Goal: Task Accomplishment & Management: Complete application form

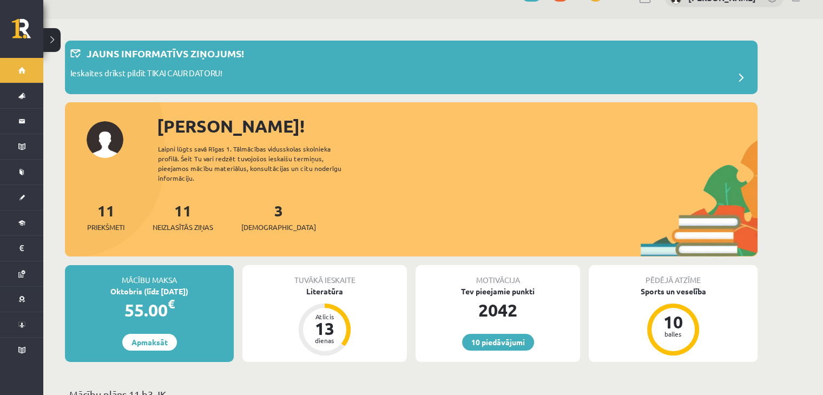
scroll to position [23, 0]
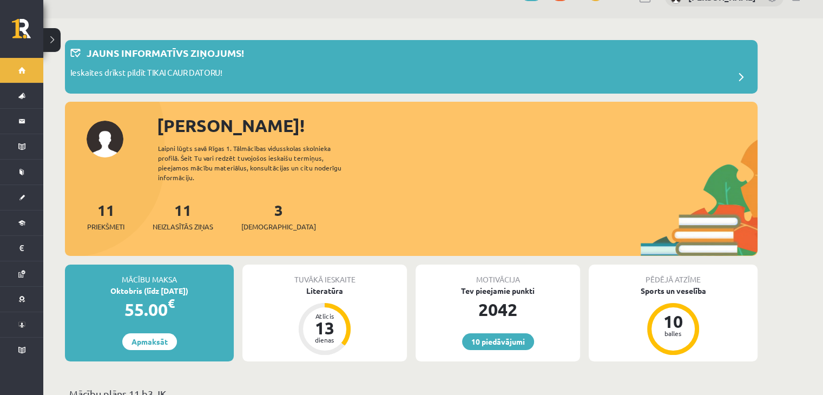
click at [260, 209] on div "3 Ieskaites" at bounding box center [278, 216] width 75 height 34
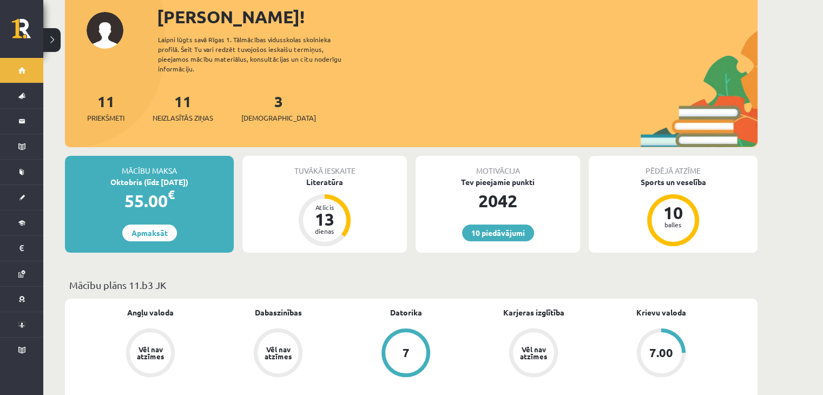
scroll to position [130, 0]
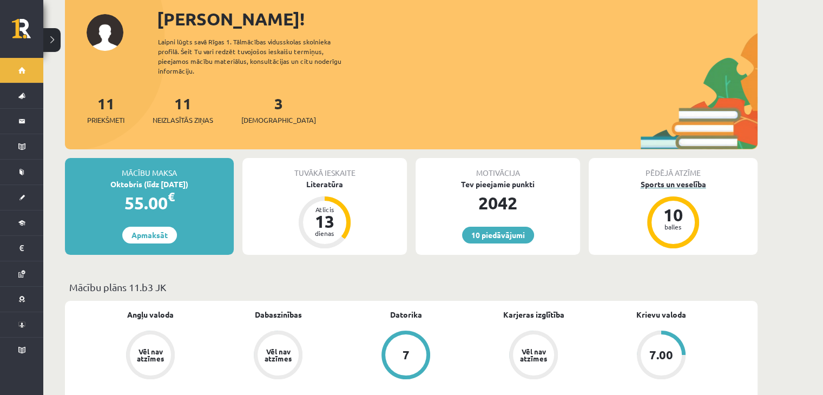
click at [685, 224] on div "balles" at bounding box center [673, 227] width 32 height 6
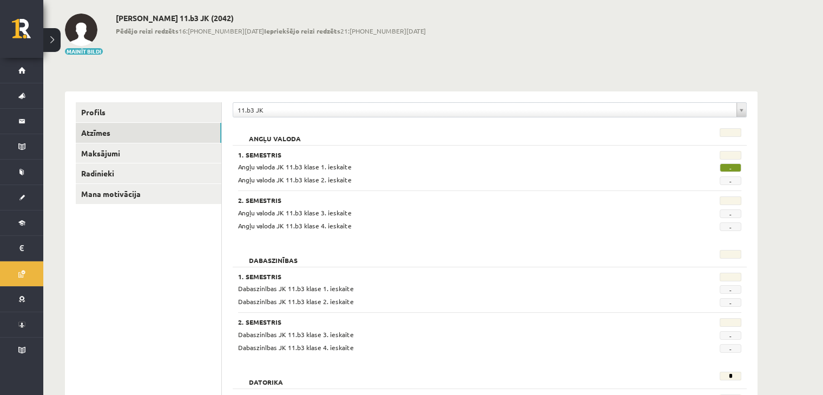
scroll to position [50, 0]
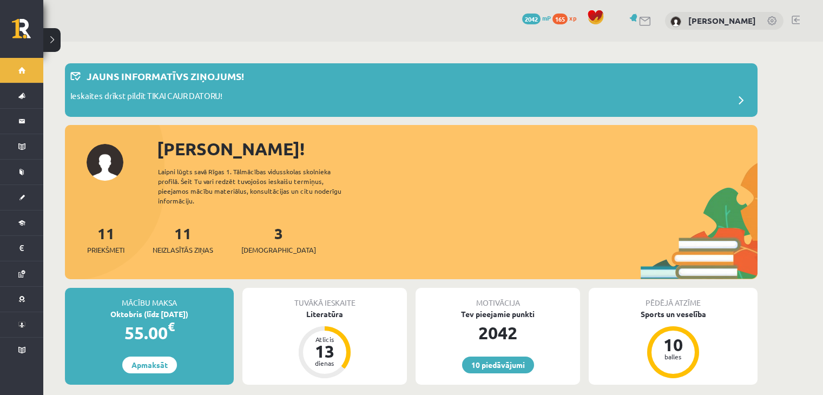
scroll to position [130, 0]
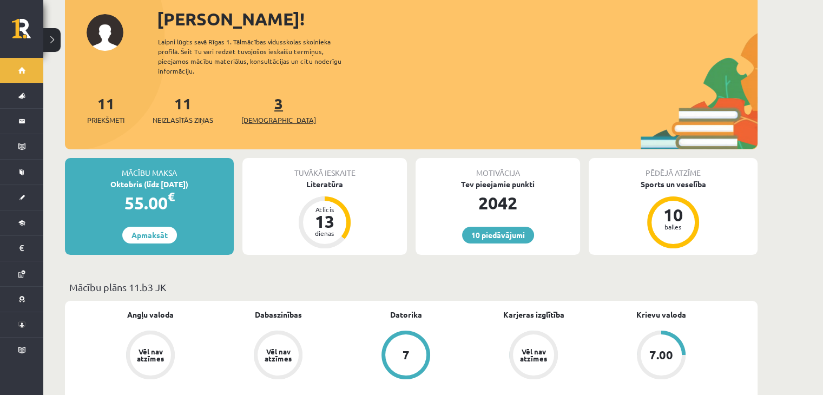
click at [260, 94] on link "3 Ieskaites" at bounding box center [278, 110] width 75 height 32
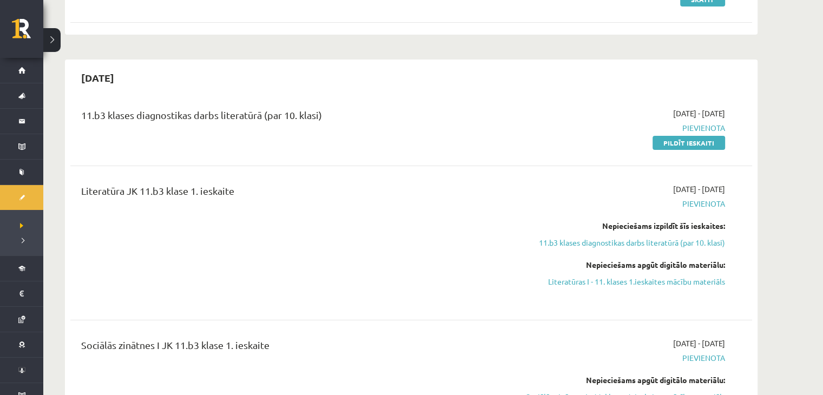
scroll to position [192, 0]
click at [693, 142] on link "Pildīt ieskaiti" at bounding box center [689, 142] width 73 height 14
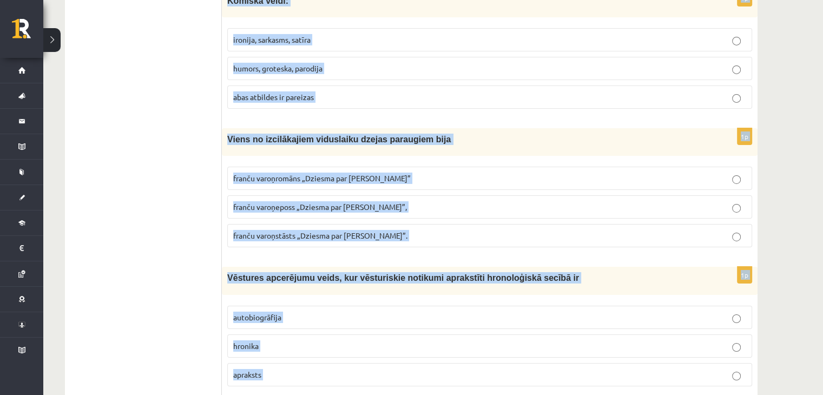
scroll to position [4095, 0]
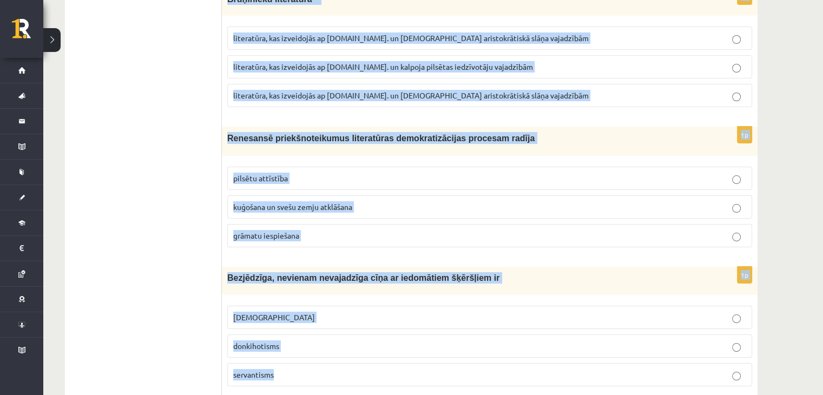
drag, startPoint x: 225, startPoint y: 213, endPoint x: 513, endPoint y: 416, distance: 352.1
copy form "Lore ipsumdo sitametc adip elitsedd eiusmodte incididun utlabo etdolorem aliqua…"
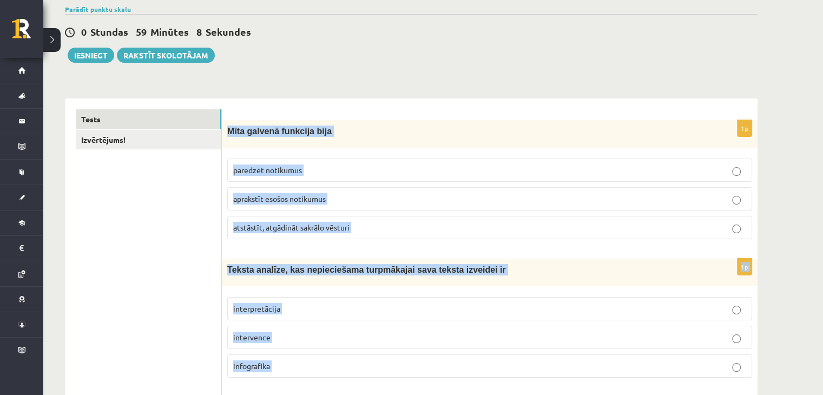
scroll to position [0, 0]
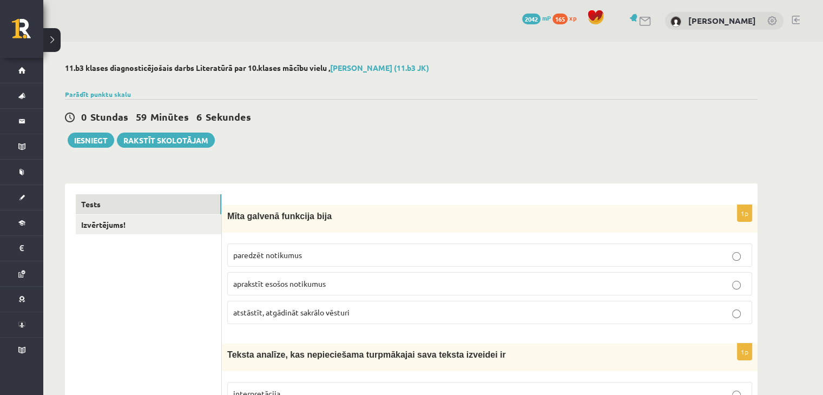
click at [344, 316] on span "atstāstīt, atgādināt sakrālo vēsturi" at bounding box center [291, 312] width 116 height 10
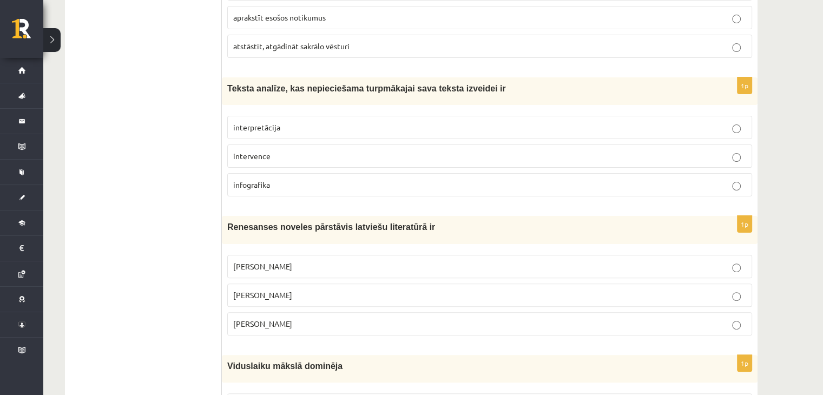
scroll to position [267, 0]
click at [282, 128] on p "interpretācija" at bounding box center [489, 126] width 513 height 11
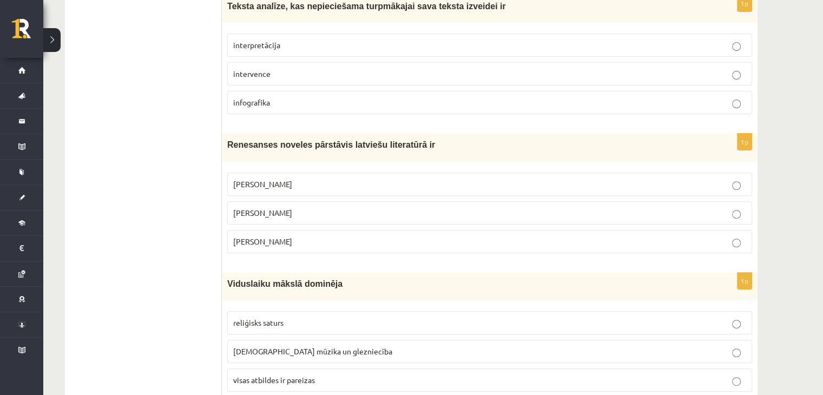
scroll to position [350, 0]
click at [278, 237] on p "Jānis Ezeriņš" at bounding box center [489, 240] width 513 height 11
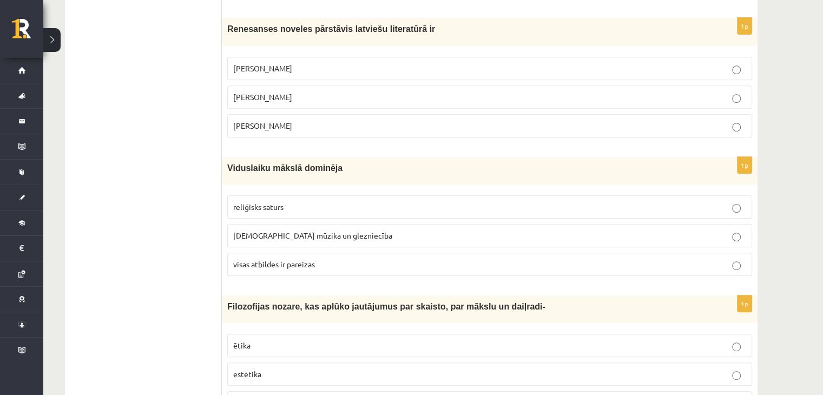
scroll to position [465, 0]
click at [354, 260] on p "visas atbildes ir pareizas" at bounding box center [489, 263] width 513 height 11
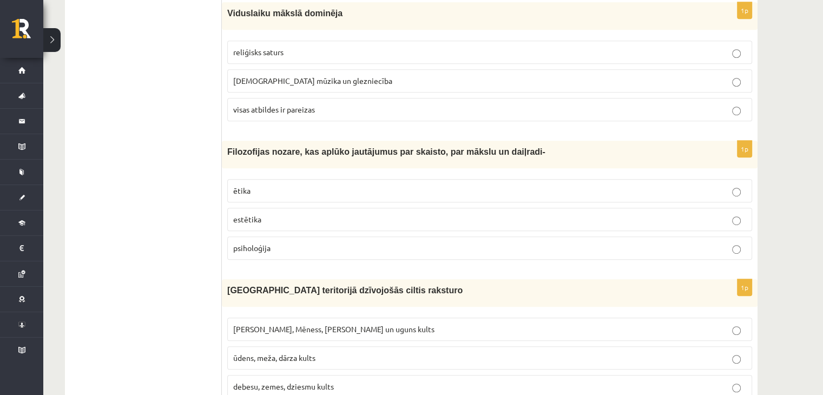
scroll to position [697, 0]
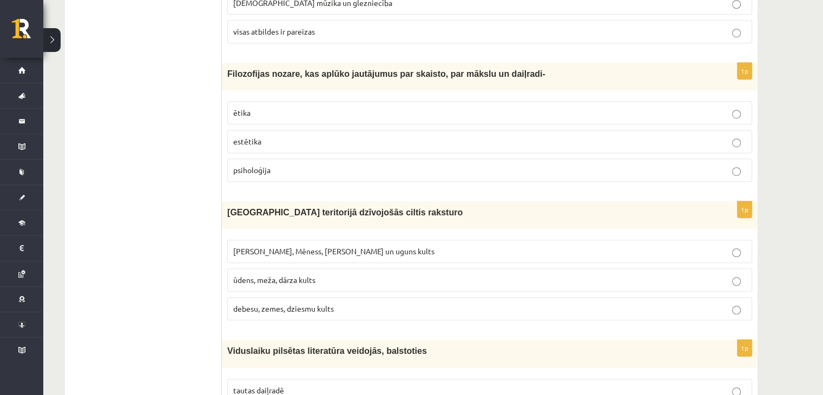
click at [352, 249] on span "Saules, Mēness, Pērkona un uguns kults" at bounding box center [333, 251] width 201 height 10
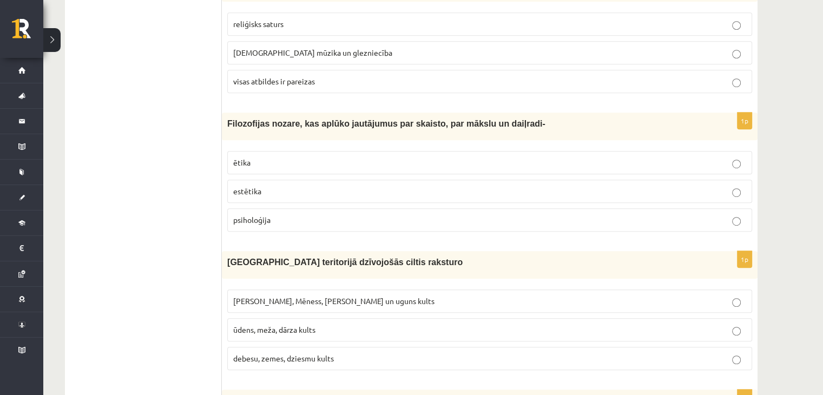
scroll to position [649, 0]
click at [287, 185] on p "estētika" at bounding box center [489, 190] width 513 height 11
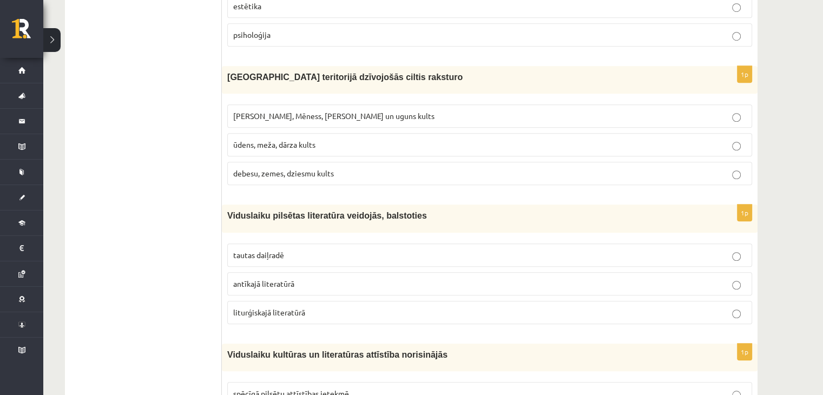
scroll to position [833, 0]
click at [334, 249] on p "tautas daiļradē" at bounding box center [489, 254] width 513 height 11
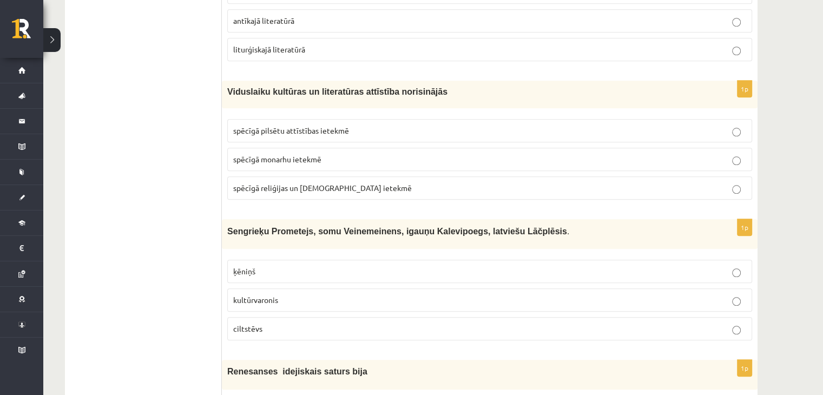
scroll to position [1102, 0]
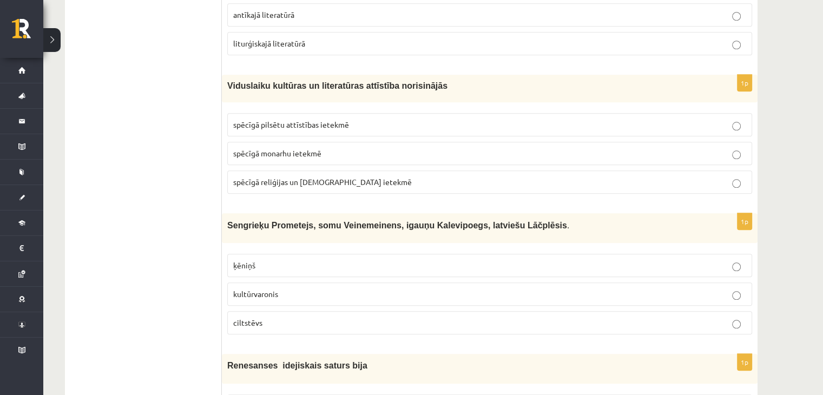
click at [349, 180] on span "spēcīgā reliģijas un [DEMOGRAPHIC_DATA] ietekmē" at bounding box center [322, 182] width 179 height 10
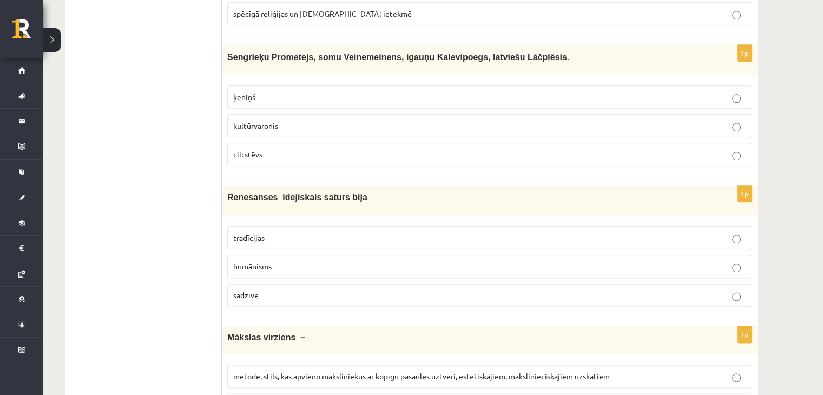
scroll to position [1273, 0]
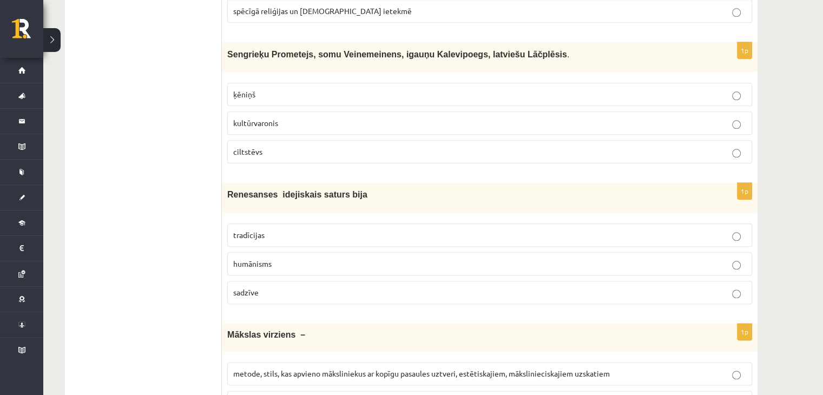
click at [329, 117] on p "kultūrvaronis" at bounding box center [489, 122] width 513 height 11
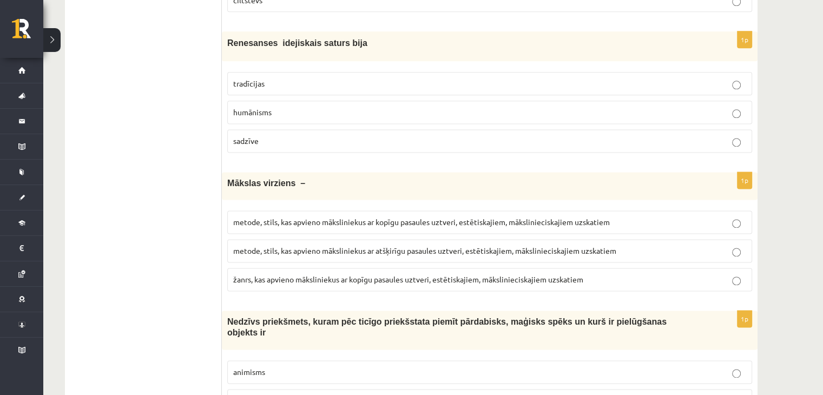
scroll to position [1425, 0]
click at [337, 110] on label "humānisms" at bounding box center [489, 111] width 525 height 23
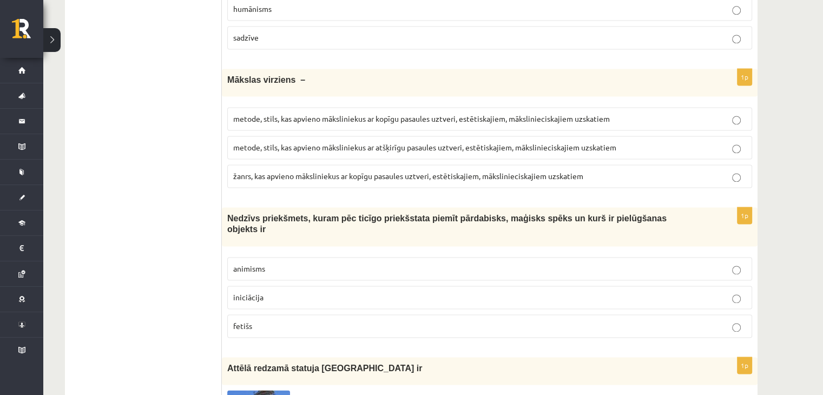
scroll to position [1555, 0]
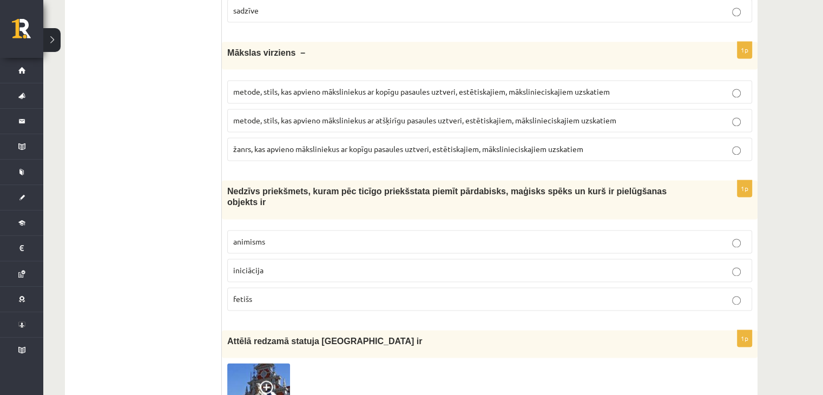
click at [411, 87] on span "metode, stils, kas apvieno māksliniekus ar kopīgu pasaules uztveri, estētiskaji…" at bounding box center [421, 92] width 377 height 10
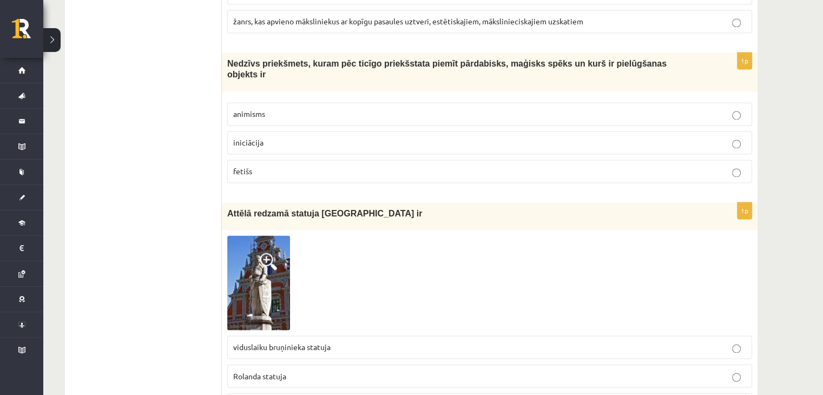
scroll to position [1685, 0]
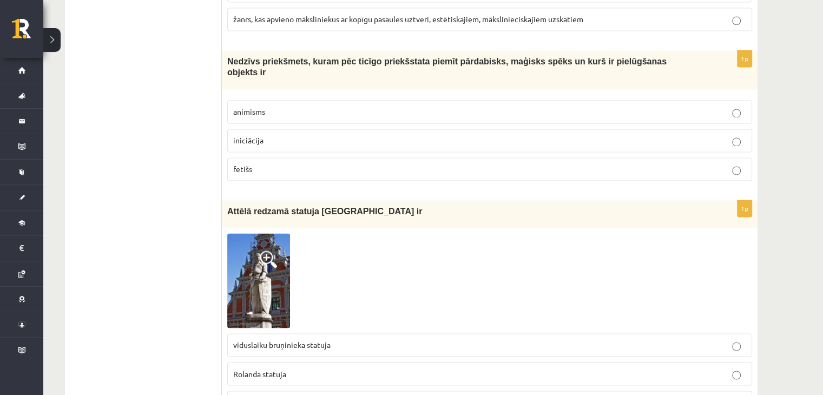
click at [289, 163] on p "fetišs" at bounding box center [489, 168] width 513 height 11
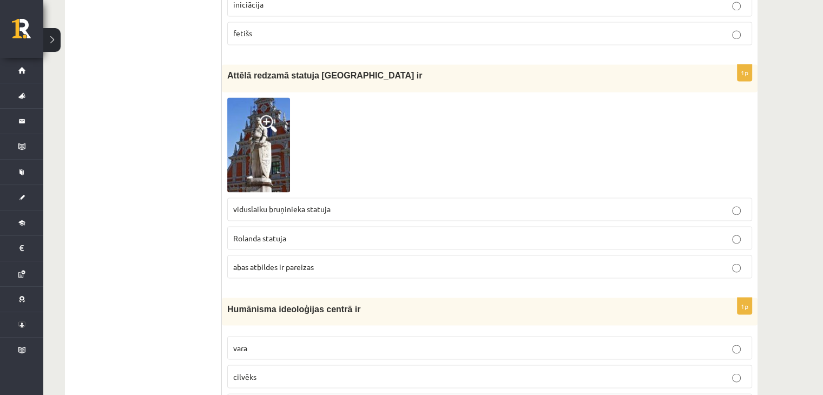
scroll to position [1823, 0]
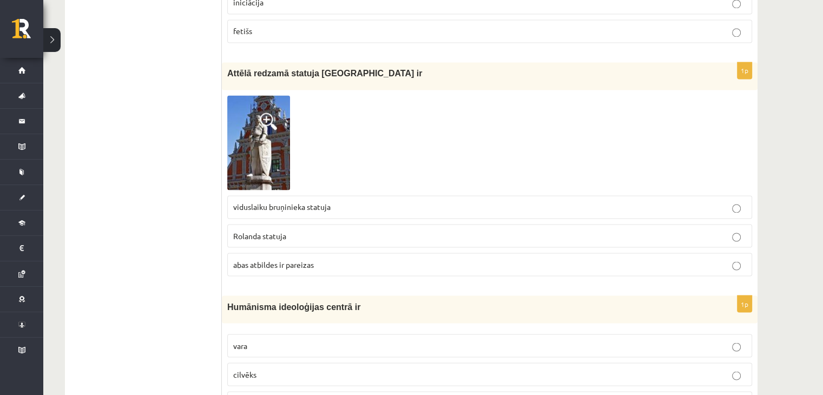
click at [263, 112] on img at bounding box center [258, 142] width 63 height 95
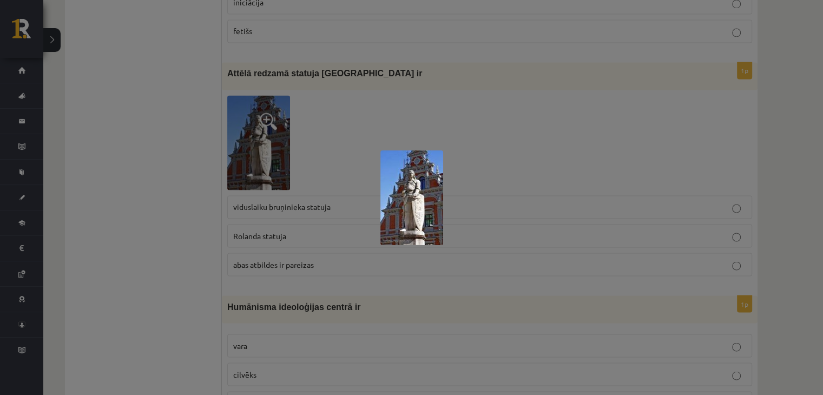
click at [414, 164] on img at bounding box center [412, 197] width 63 height 95
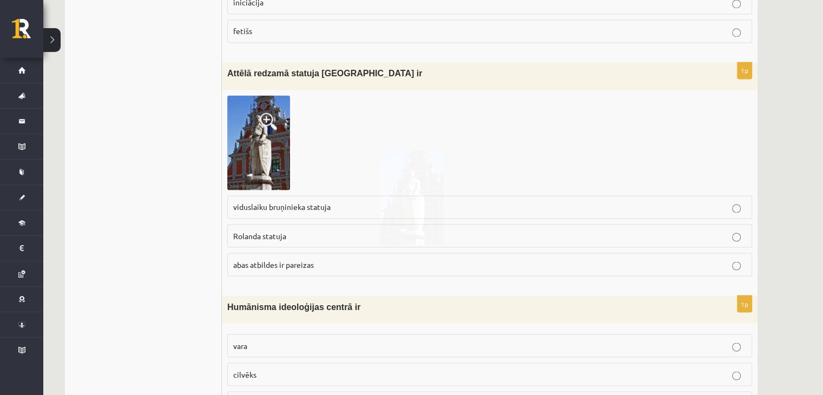
click at [262, 116] on img at bounding box center [258, 142] width 63 height 95
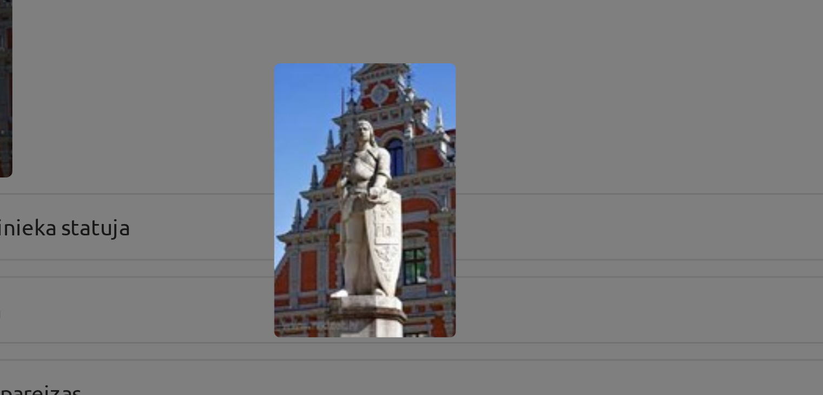
click at [436, 196] on img at bounding box center [412, 197] width 63 height 95
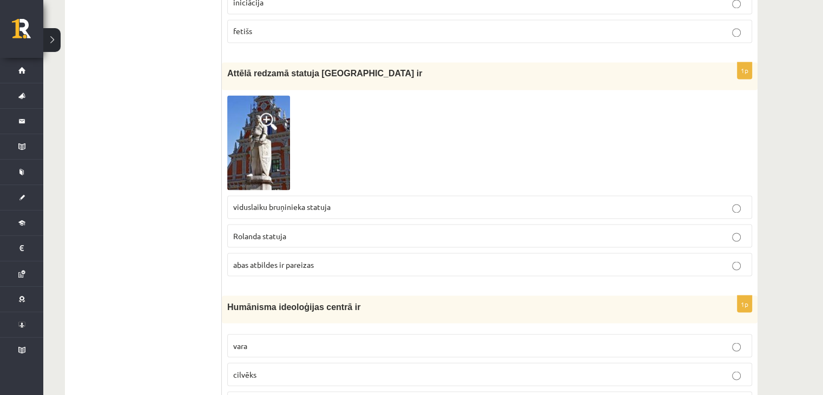
click at [255, 109] on img at bounding box center [258, 142] width 63 height 95
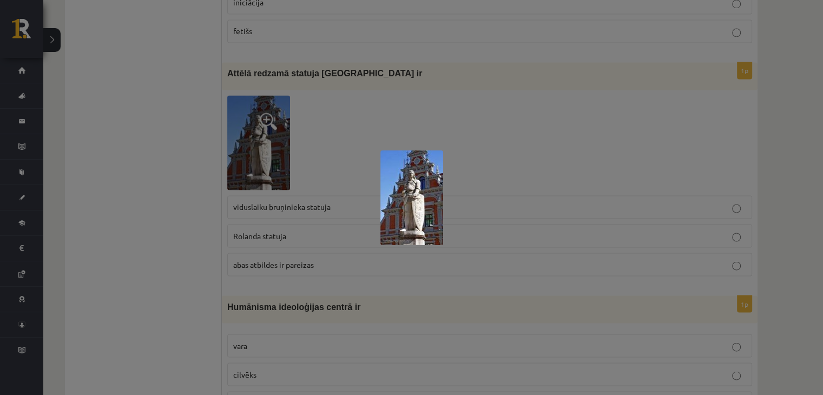
click at [172, 266] on div at bounding box center [411, 197] width 823 height 395
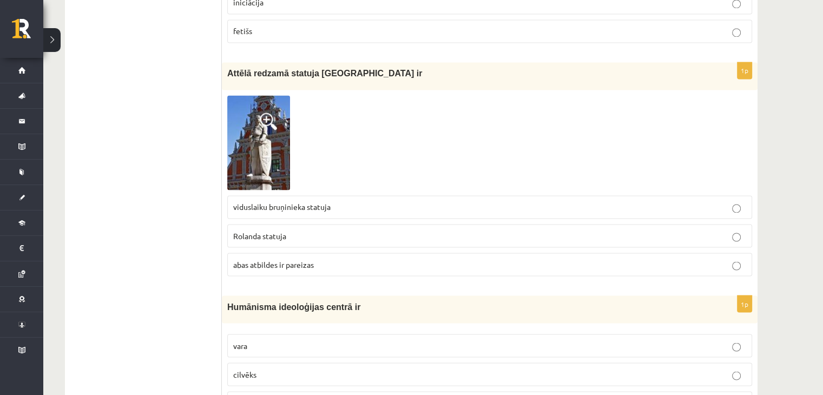
click at [280, 231] on span "Rolanda statuja" at bounding box center [259, 236] width 53 height 10
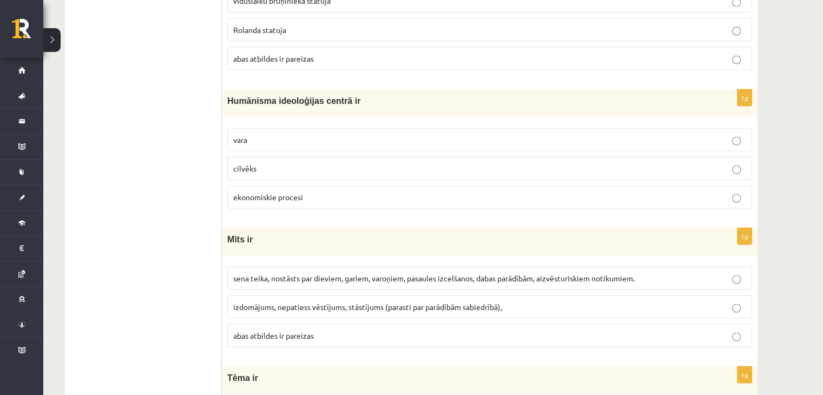
scroll to position [2029, 0]
click at [256, 162] on p "cilvēks" at bounding box center [489, 167] width 513 height 11
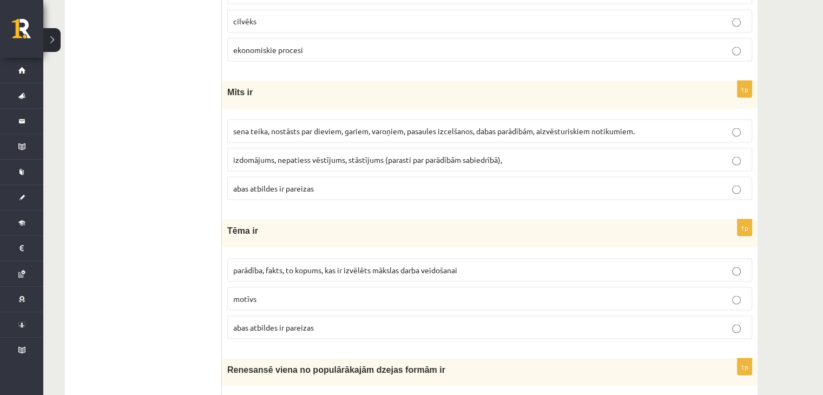
scroll to position [2175, 0]
click at [284, 115] on fieldset "sena teika, nostāsts par dieviem, gariem, varoņiem, pasaules izcelšanos, dabas …" at bounding box center [489, 159] width 525 height 89
click at [289, 127] on span "sena teika, nostāsts par dieviem, gariem, varoņiem, pasaules izcelšanos, dabas …" at bounding box center [434, 132] width 402 height 10
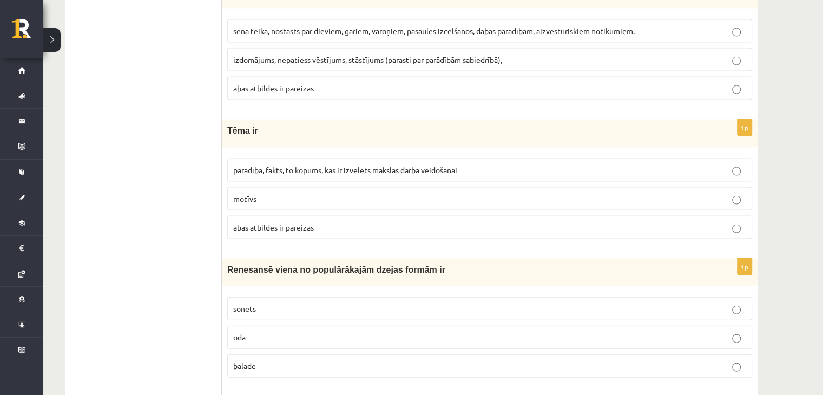
scroll to position [2281, 0]
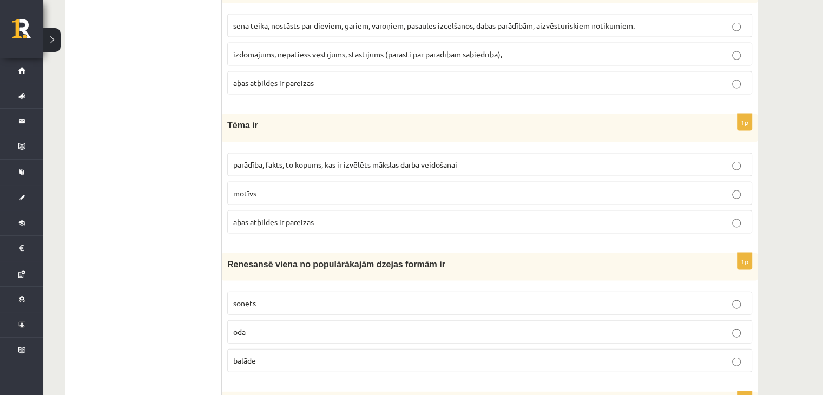
click at [338, 153] on label "parādība, fakts, to kopums, kas ir izvēlēts mākslas darba veidošanai" at bounding box center [489, 164] width 525 height 23
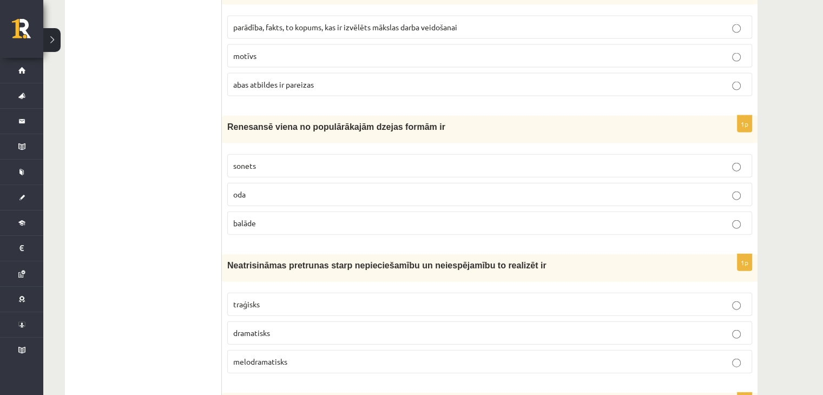
scroll to position [2427, 0]
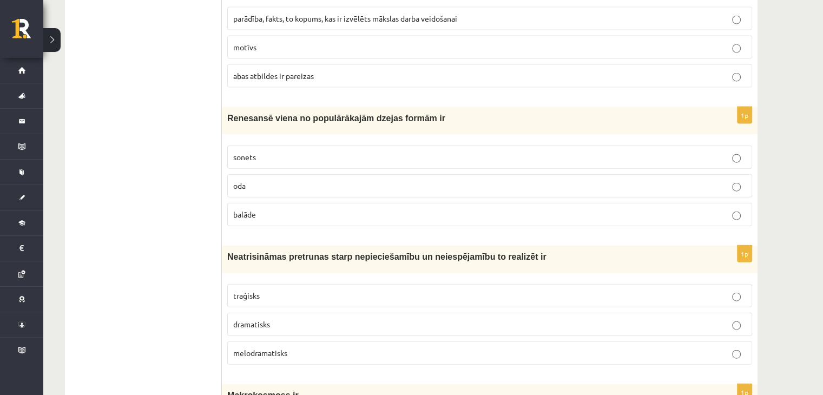
click at [289, 152] on p "sonets" at bounding box center [489, 157] width 513 height 11
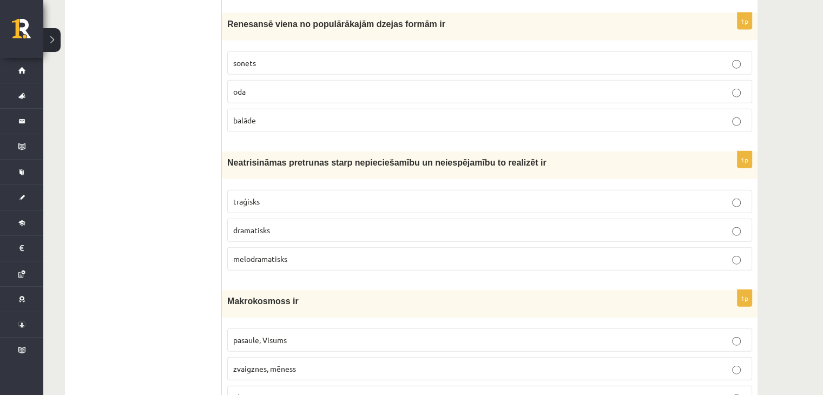
scroll to position [2583, 0]
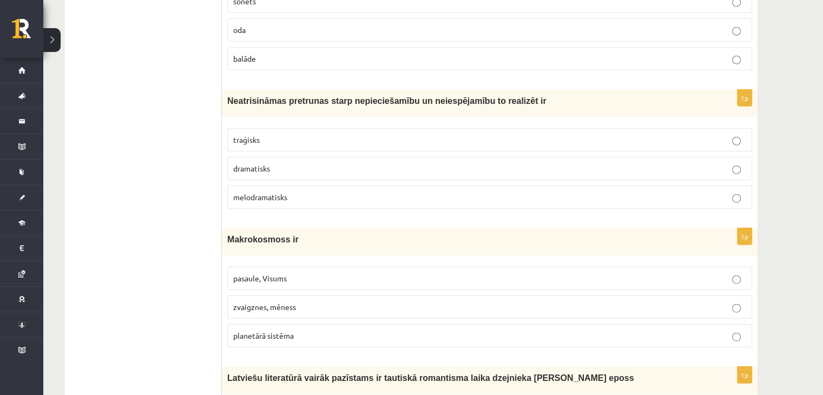
click at [304, 134] on p "traģisks" at bounding box center [489, 139] width 513 height 11
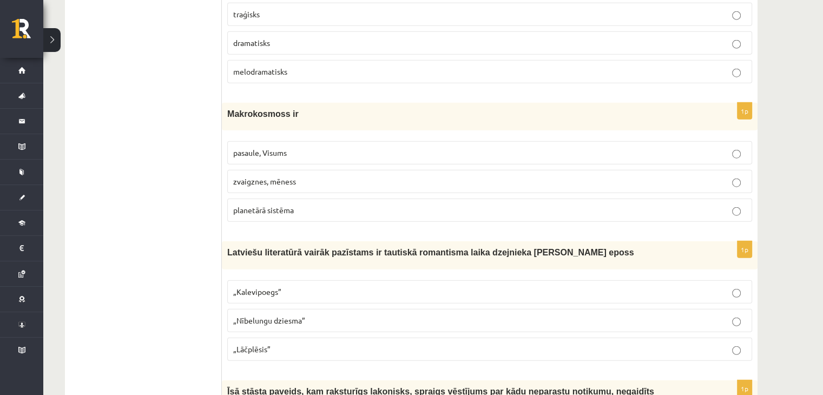
scroll to position [2715, 0]
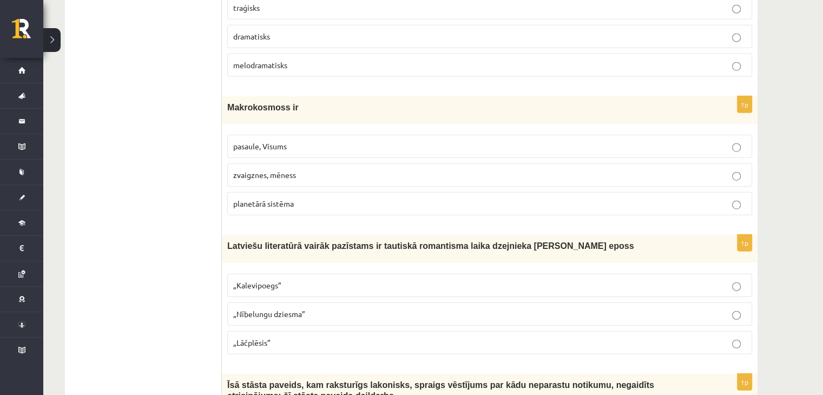
click at [303, 135] on label "pasaule, Visums" at bounding box center [489, 146] width 525 height 23
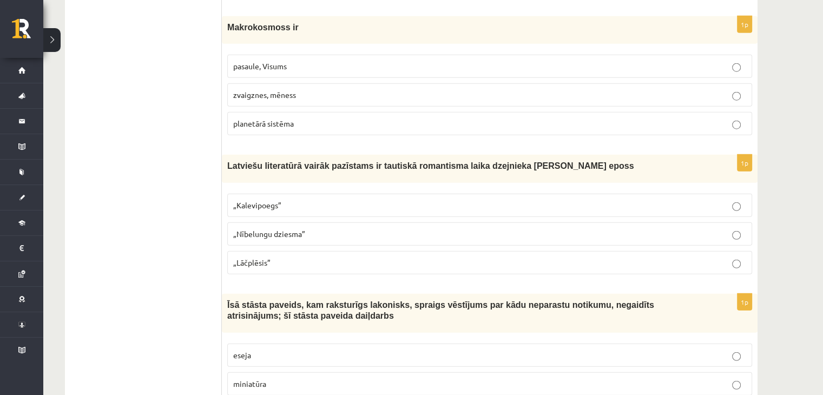
scroll to position [2842, 0]
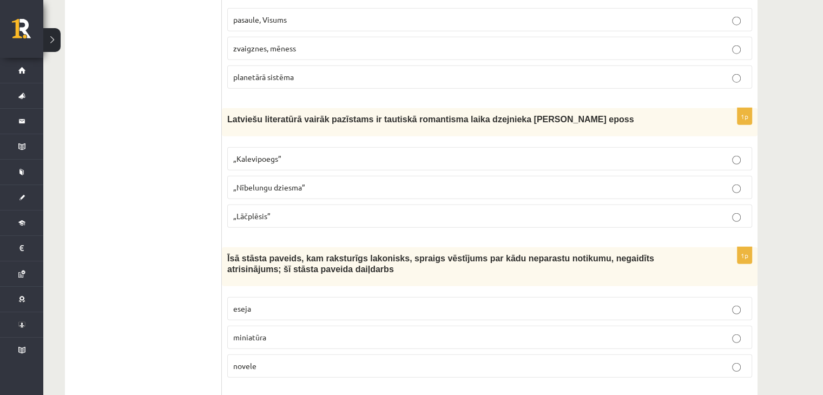
click at [316, 205] on label "„Lāčplēsis”" at bounding box center [489, 216] width 525 height 23
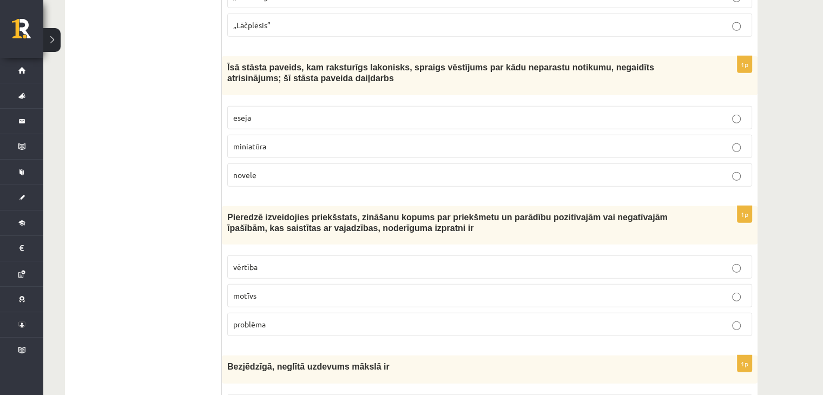
scroll to position [3033, 0]
click at [278, 170] on p "novele" at bounding box center [489, 175] width 513 height 11
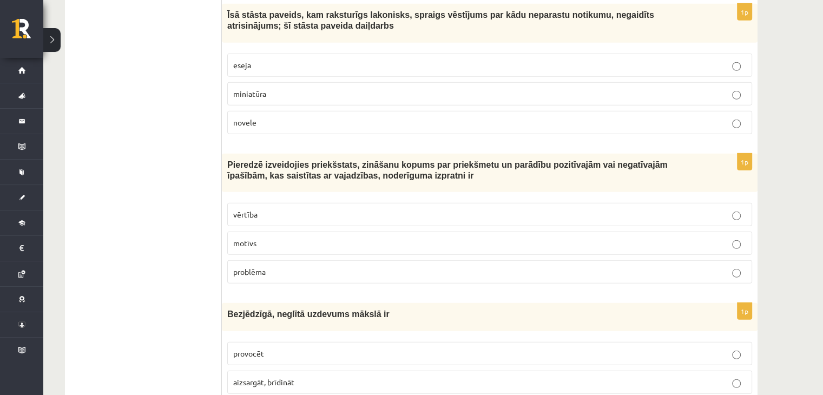
scroll to position [3086, 0]
click at [276, 209] on p "vērtība" at bounding box center [489, 214] width 513 height 11
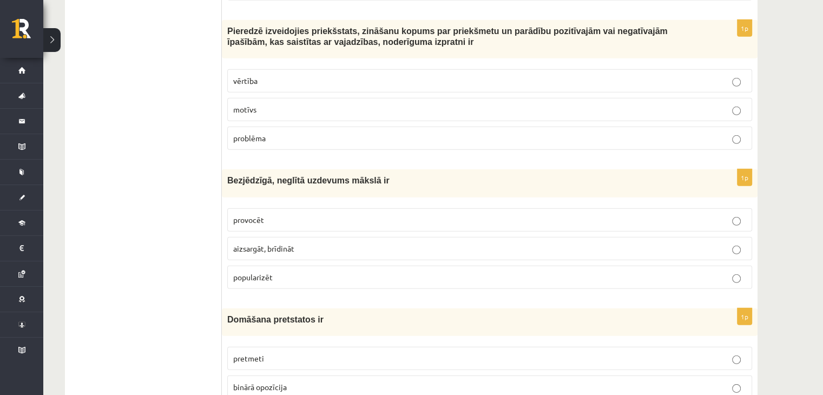
scroll to position [3225, 0]
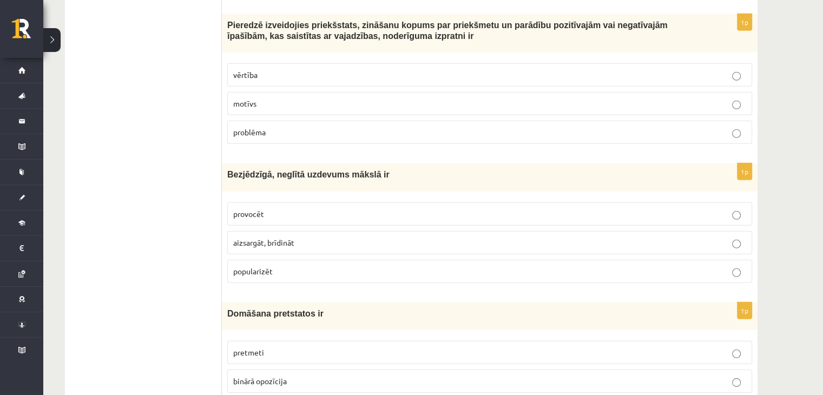
click at [300, 208] on p "provocēt" at bounding box center [489, 213] width 513 height 11
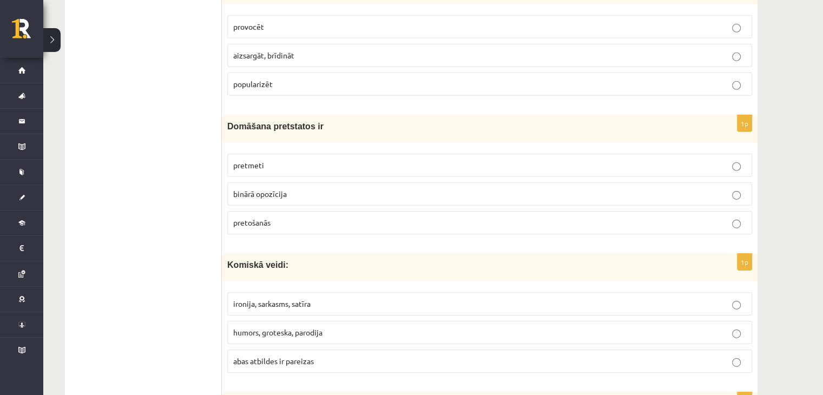
scroll to position [3448, 0]
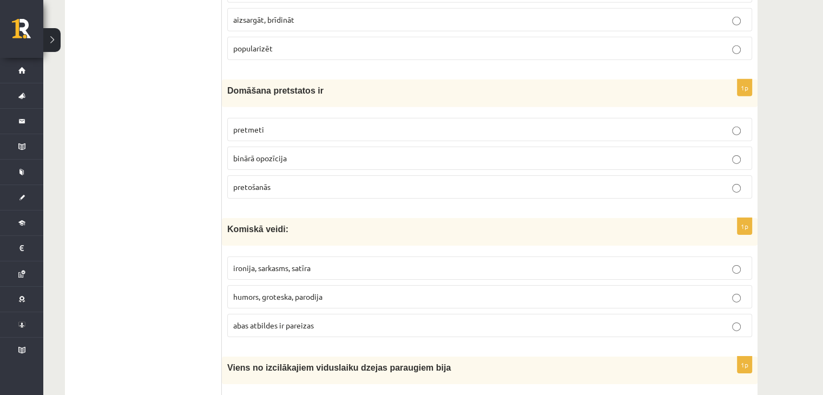
click at [307, 153] on p "binārā opozīcija" at bounding box center [489, 158] width 513 height 11
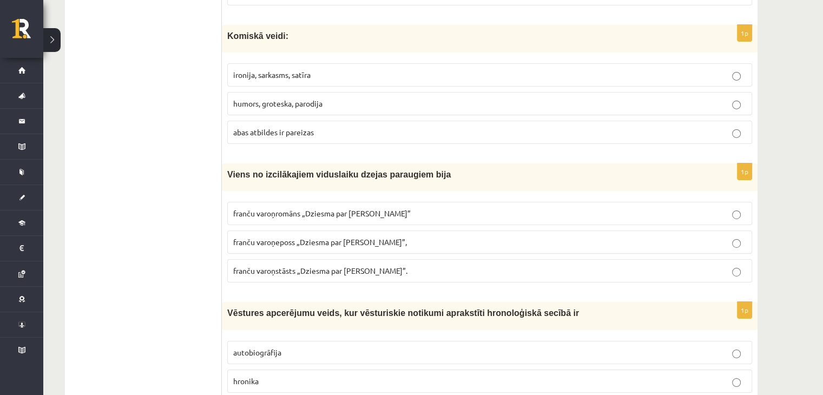
scroll to position [3603, 0]
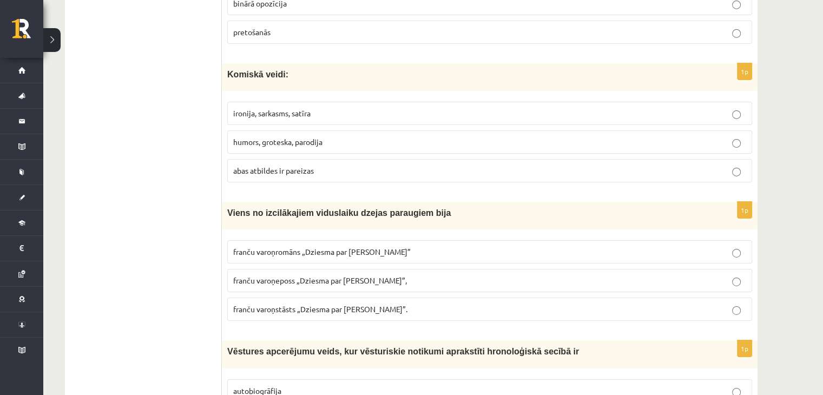
click at [290, 155] on fieldset "ironija, sarkasms, satīra humors, groteska, parodija abas atbildes ir pareizas" at bounding box center [489, 140] width 525 height 89
click at [291, 166] on span "abas atbildes ir pareizas" at bounding box center [273, 171] width 81 height 10
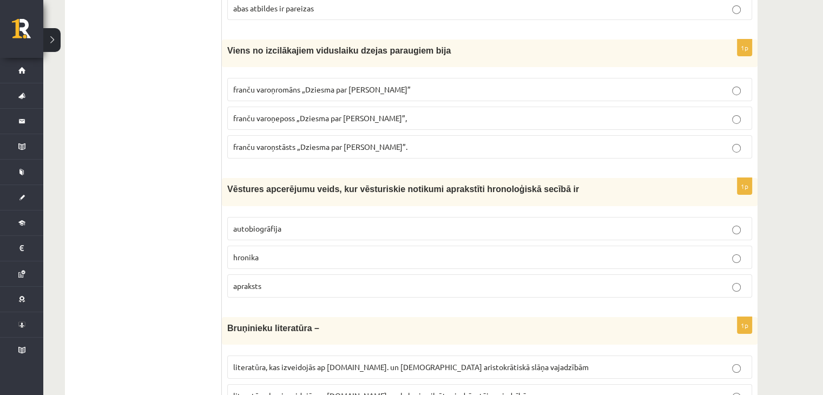
scroll to position [3776, 0]
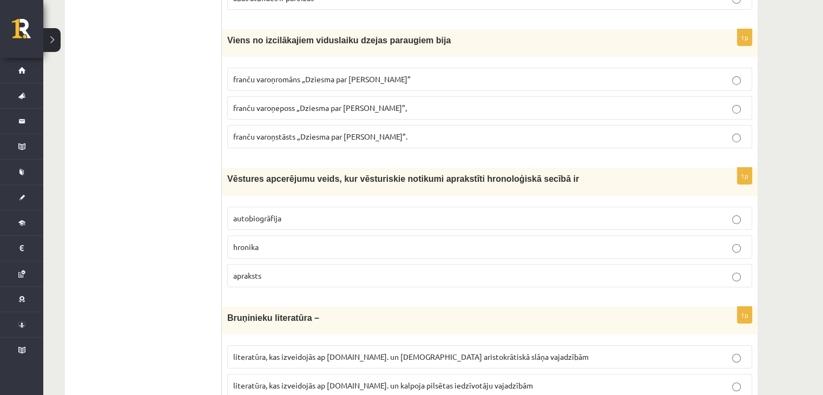
click at [349, 103] on span "franču varoņeposs „Dziesma par Rolandu”," at bounding box center [320, 108] width 174 height 10
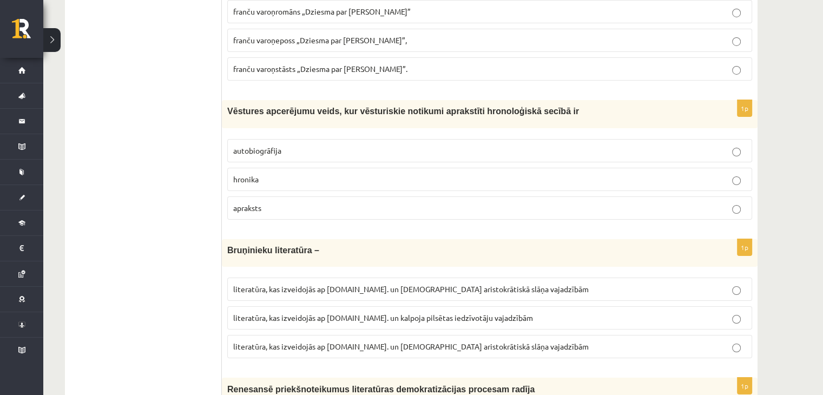
scroll to position [3891, 0]
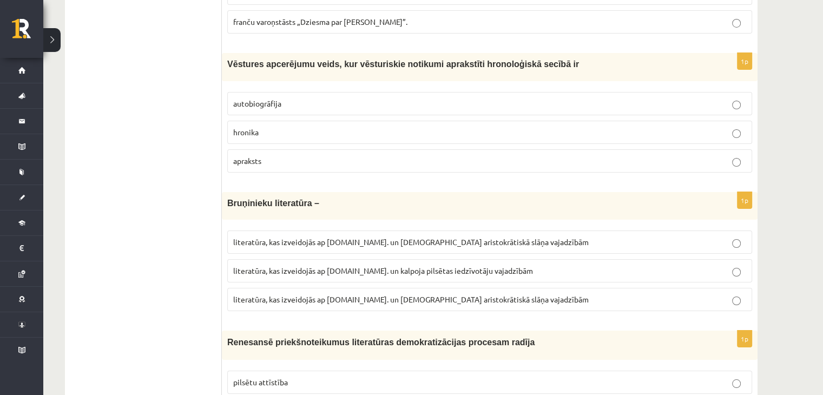
click at [299, 121] on label "hronika" at bounding box center [489, 132] width 525 height 23
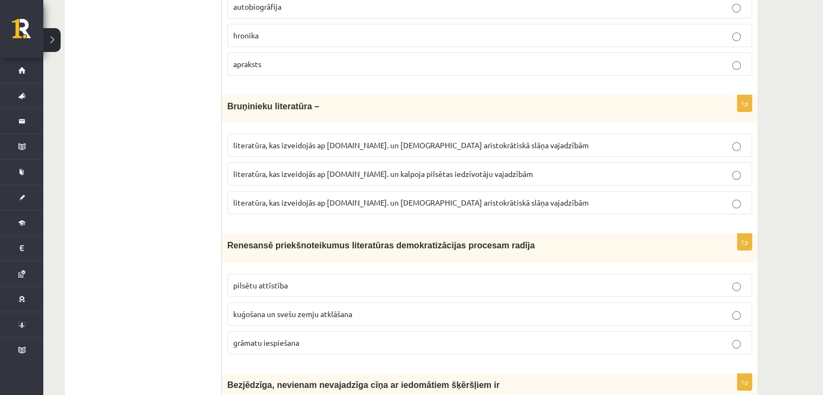
click at [397, 191] on label "literatūra, kas izveidojās ap 12.gs. un kalpoja aristokrātiskā slāņa vajadzībām" at bounding box center [489, 202] width 525 height 23
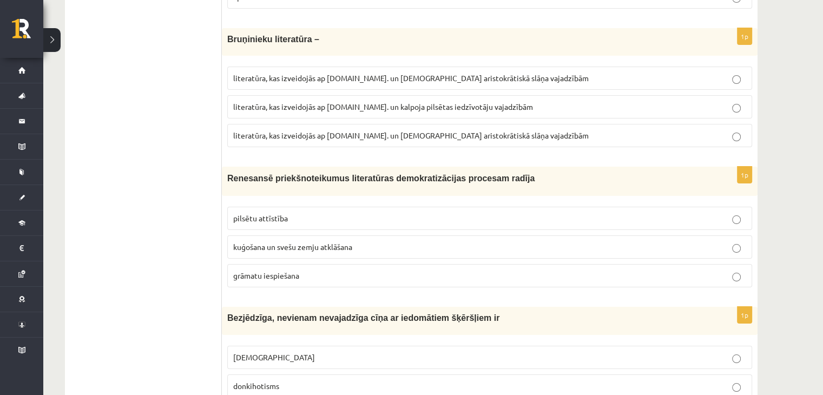
scroll to position [4056, 0]
click at [350, 269] on p "grāmatu iespiešana" at bounding box center [489, 274] width 513 height 11
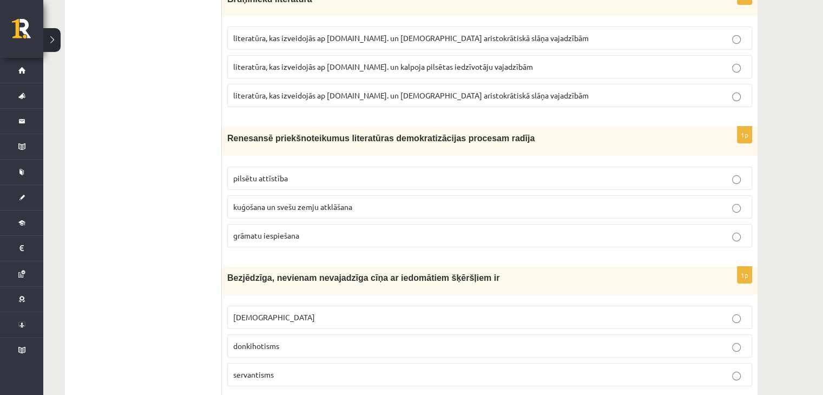
click at [261, 341] on span "donkihotisms" at bounding box center [256, 346] width 46 height 10
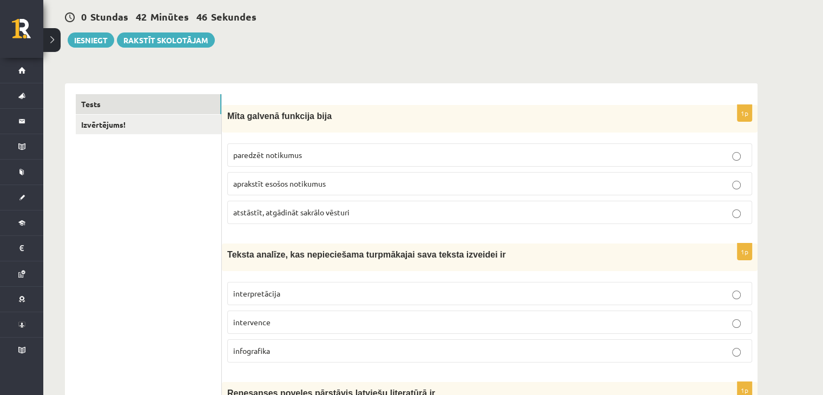
scroll to position [0, 0]
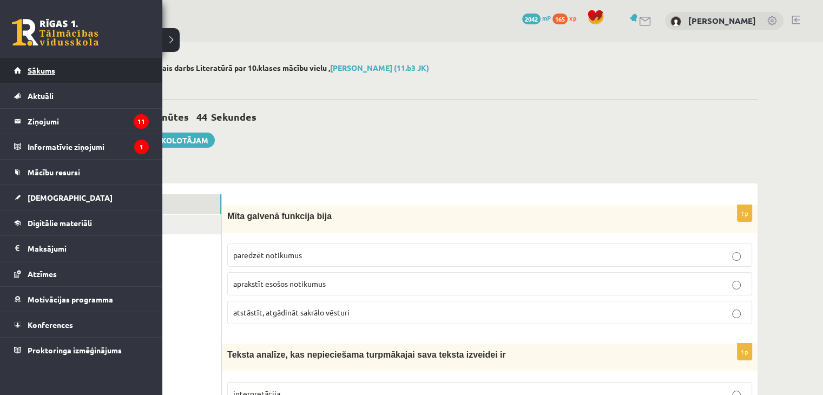
click at [73, 74] on link "Sākums" at bounding box center [81, 70] width 135 height 25
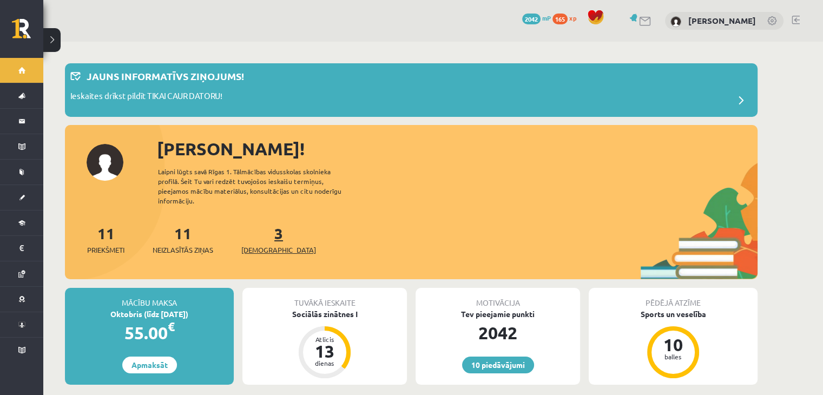
click at [258, 245] on span "[DEMOGRAPHIC_DATA]" at bounding box center [278, 250] width 75 height 11
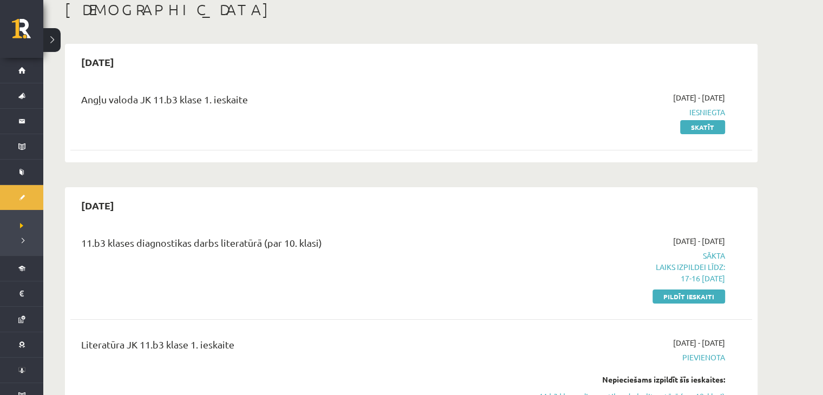
scroll to position [64, 0]
click at [690, 298] on link "Pildīt ieskaiti" at bounding box center [689, 296] width 73 height 14
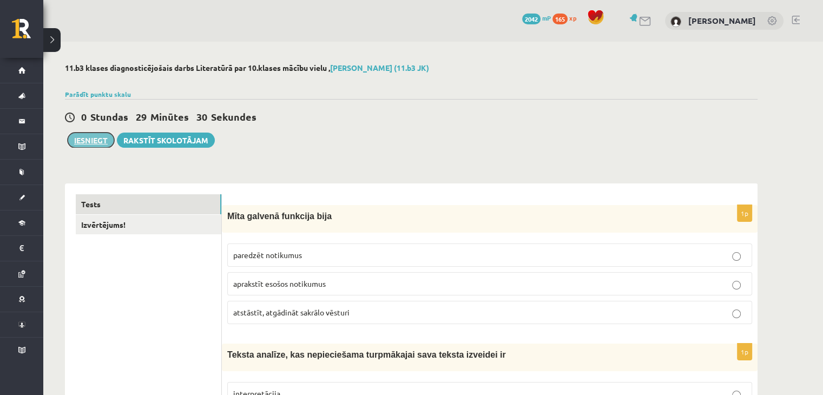
click at [90, 139] on button "Iesniegt" at bounding box center [91, 140] width 47 height 15
click at [143, 219] on link "Izvērtējums!" at bounding box center [149, 225] width 146 height 20
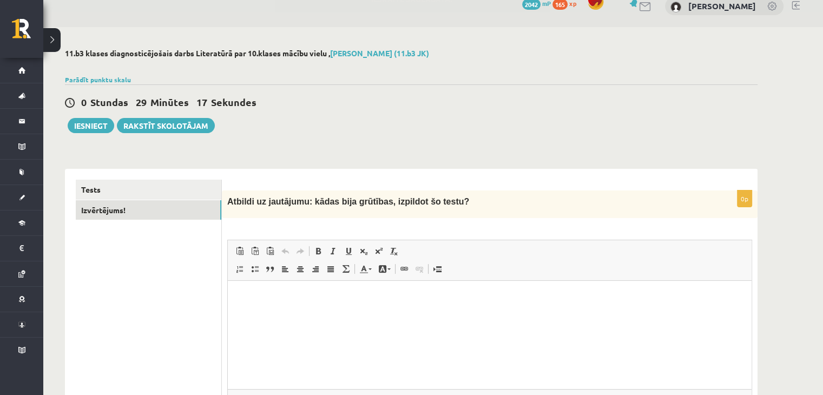
scroll to position [15, 0]
click at [98, 135] on div "**********" at bounding box center [411, 262] width 736 height 470
click at [97, 128] on button "Iesniegt" at bounding box center [91, 124] width 47 height 15
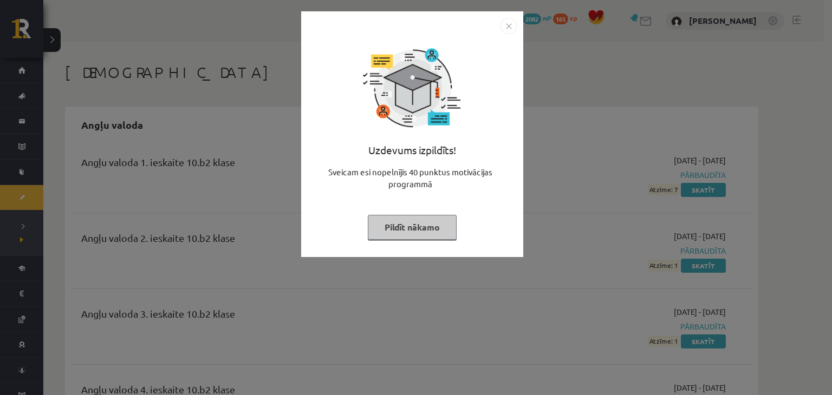
click at [406, 230] on button "Pildīt nākamo" at bounding box center [412, 227] width 89 height 25
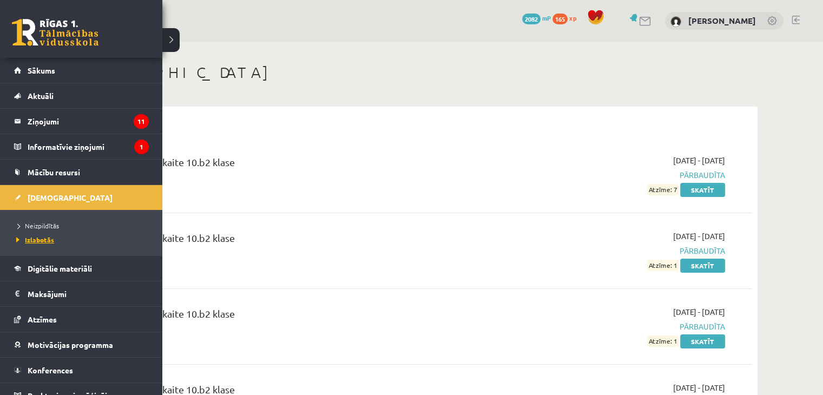
click at [34, 239] on span "Izlabotās" at bounding box center [34, 239] width 41 height 9
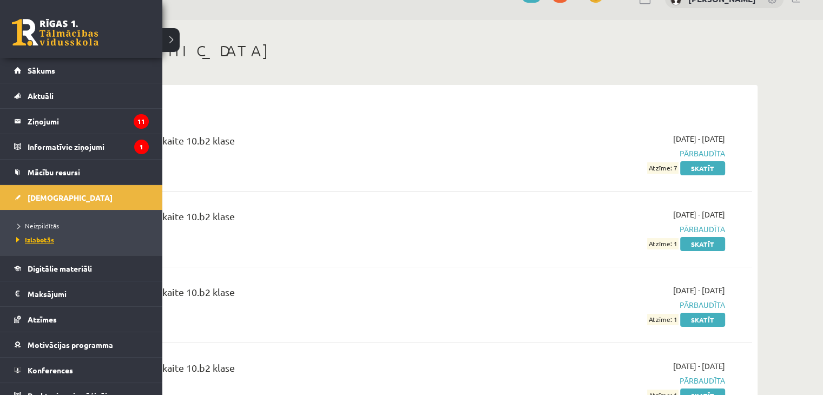
scroll to position [12, 0]
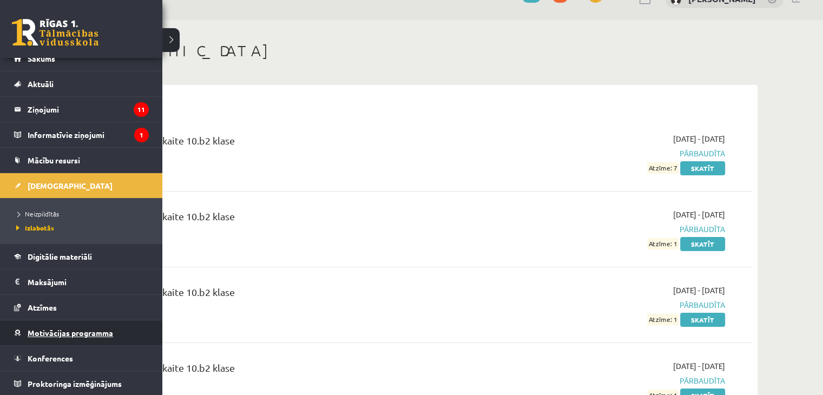
click at [76, 332] on span "Motivācijas programma" at bounding box center [71, 333] width 86 height 10
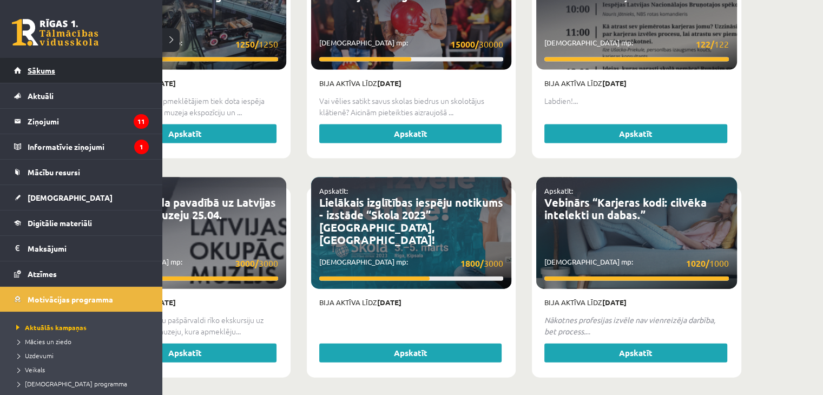
click at [43, 73] on span "Sākums" at bounding box center [42, 71] width 28 height 10
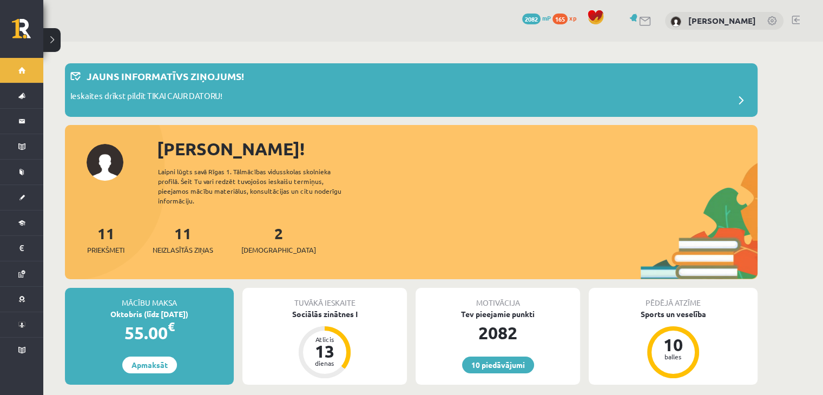
scroll to position [75, 0]
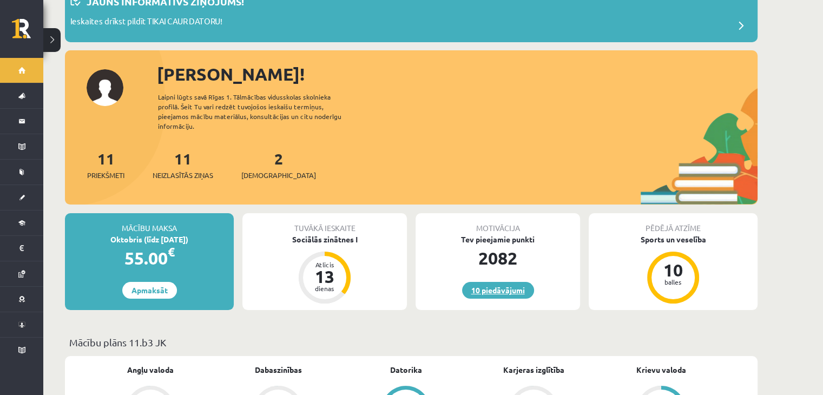
click at [491, 285] on link "10 piedāvājumi" at bounding box center [498, 290] width 72 height 17
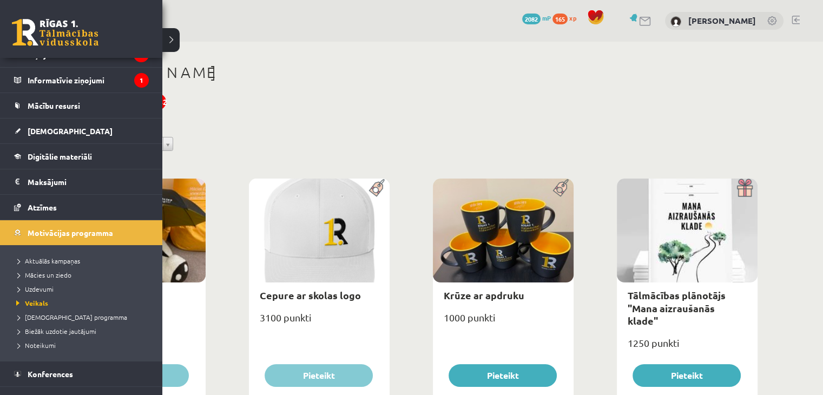
scroll to position [82, 0]
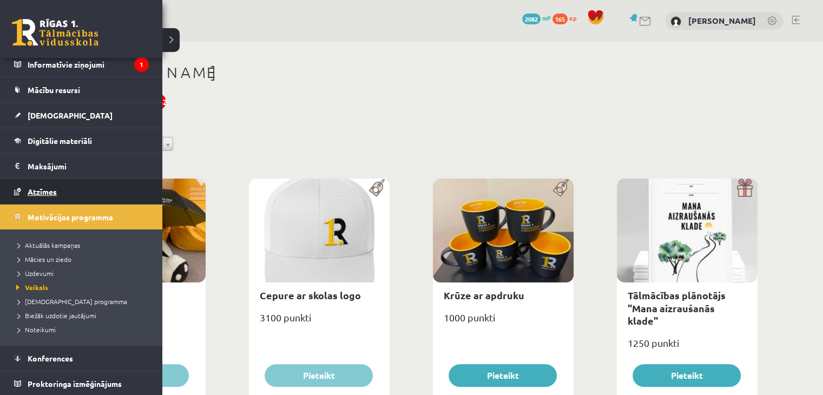
click at [46, 194] on span "Atzīmes" at bounding box center [42, 192] width 29 height 10
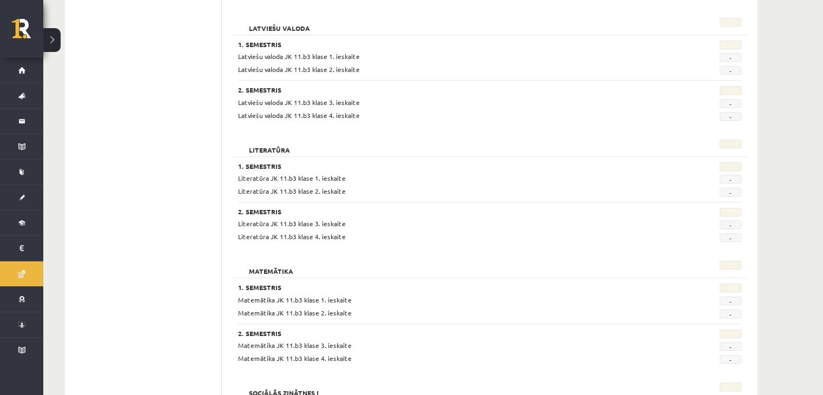
scroll to position [1024, 0]
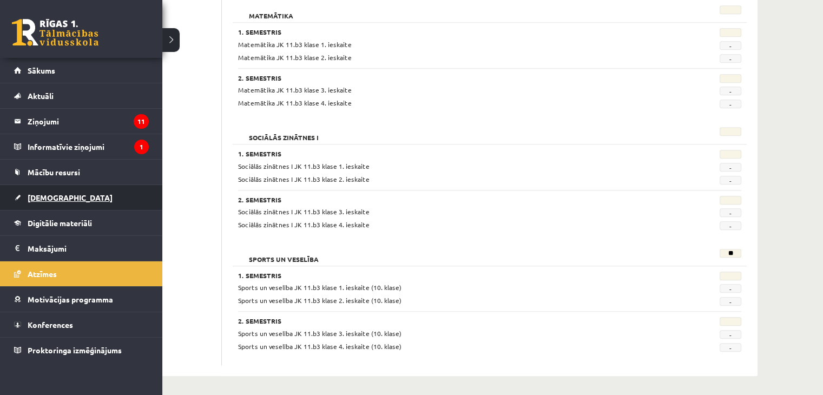
click at [78, 191] on link "[DEMOGRAPHIC_DATA]" at bounding box center [81, 197] width 135 height 25
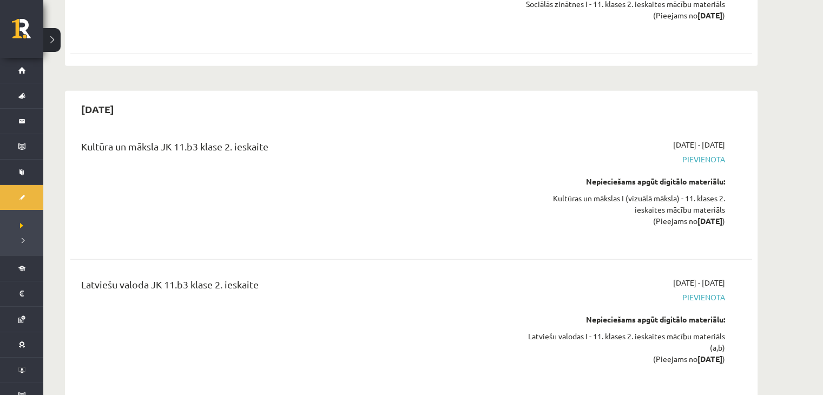
scroll to position [2887, 0]
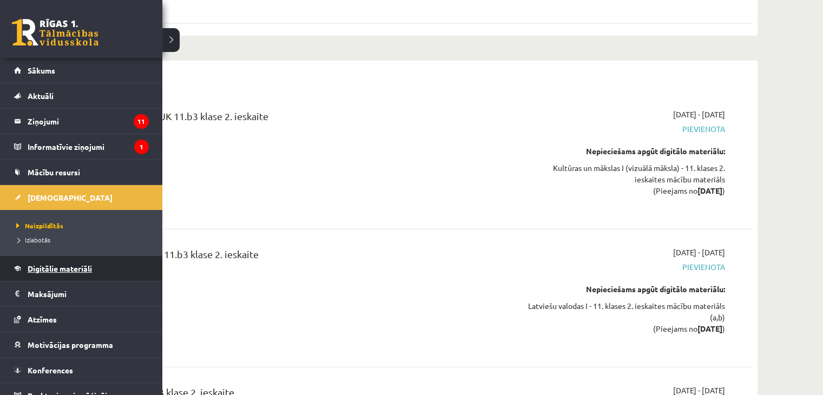
click at [49, 271] on span "Digitālie materiāli" at bounding box center [60, 269] width 64 height 10
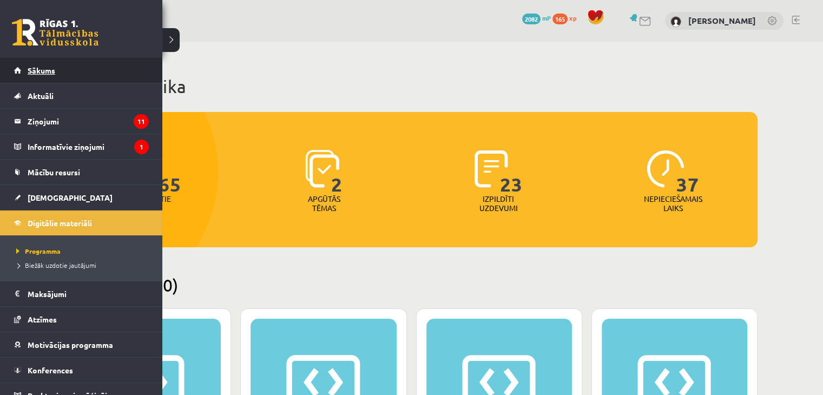
click at [23, 76] on link "Sākums" at bounding box center [81, 70] width 135 height 25
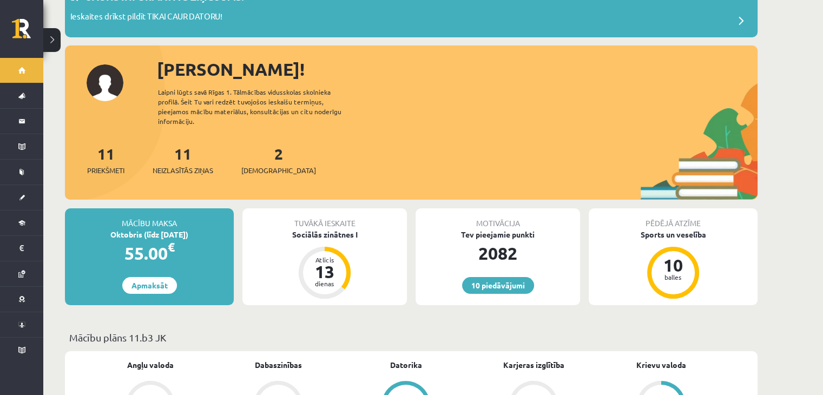
scroll to position [79, 0]
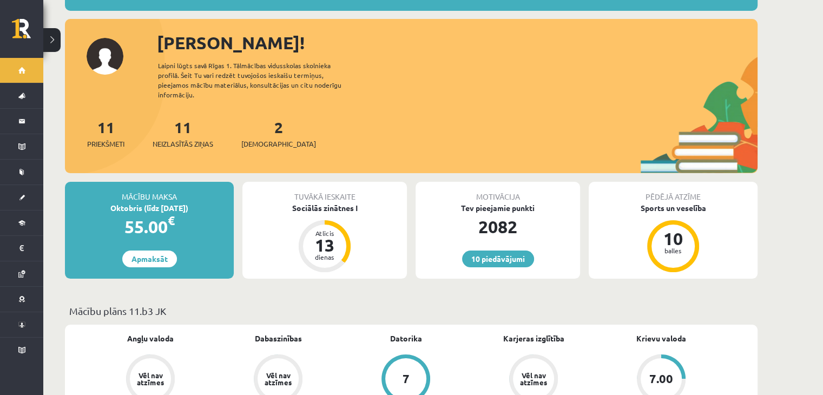
scroll to position [0, 0]
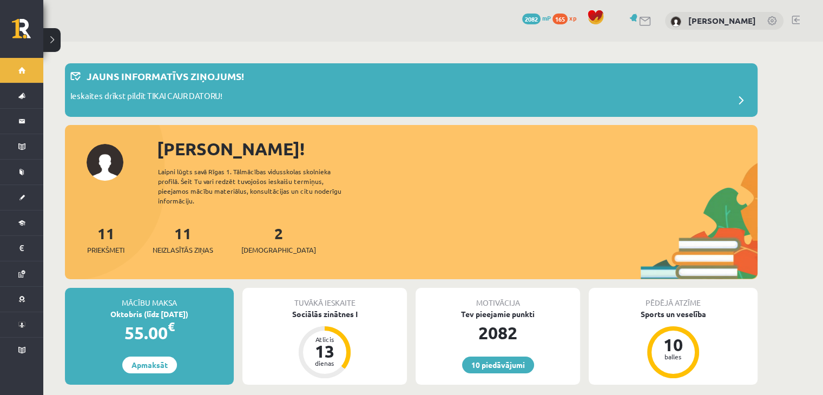
click at [343, 193] on div "Laipni lūgts savā Rīgas 1. Tālmācības vidusskolas skolnieka profilā. Šeit Tu va…" at bounding box center [259, 186] width 202 height 39
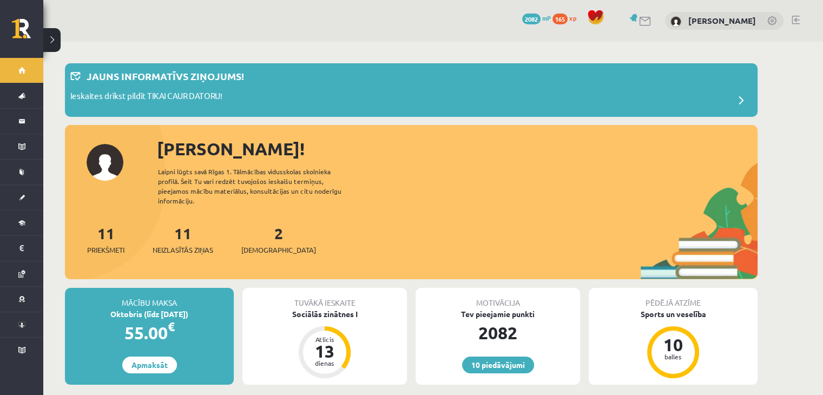
click at [343, 193] on div "Laipni lūgts savā Rīgas 1. Tālmācības vidusskolas skolnieka profilā. Šeit Tu va…" at bounding box center [259, 186] width 202 height 39
